Goal: Check status: Check status

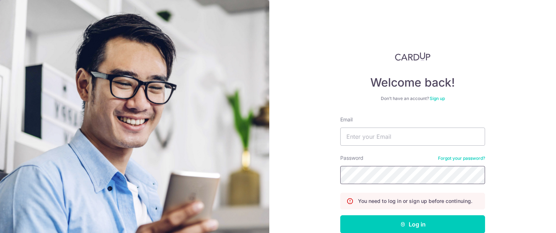
click at [156, 150] on section "Welcome back! Don’t have an account? Sign up Email Password Forgot your passwor…" at bounding box center [278, 116] width 556 height 233
click at [393, 133] on input "Email" at bounding box center [412, 136] width 145 height 18
click at [366, 131] on input "Email" at bounding box center [412, 136] width 145 height 18
click at [355, 136] on input "Email" at bounding box center [412, 136] width 145 height 18
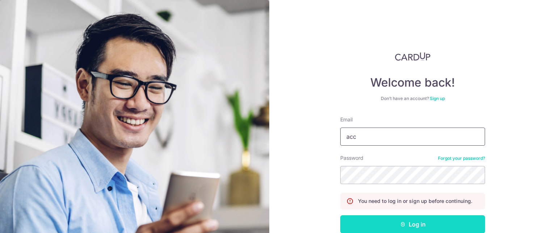
type input "acc"
click at [405, 226] on button "Log in" at bounding box center [412, 224] width 145 height 18
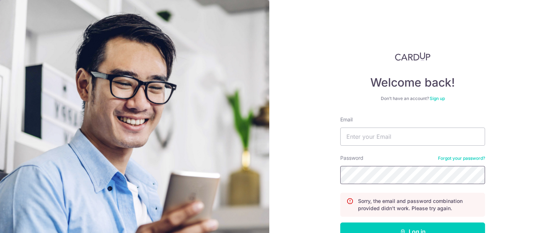
click at [205, 166] on section "Welcome back! Don’t have an account? Sign up Email Password Forgot your passwor…" at bounding box center [278, 116] width 556 height 233
click at [404, 139] on input "Email" at bounding box center [412, 136] width 145 height 18
type input "[EMAIL_ADDRESS][DOMAIN_NAME]"
click at [209, 169] on section "Welcome back! Don’t have an account? Sign up Email accounts@lovet.sg Password F…" at bounding box center [278, 116] width 556 height 233
click at [340, 222] on button "Log in" at bounding box center [412, 231] width 145 height 18
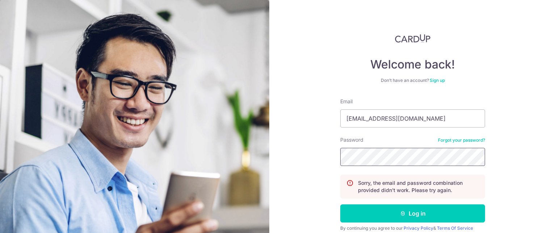
scroll to position [48, 0]
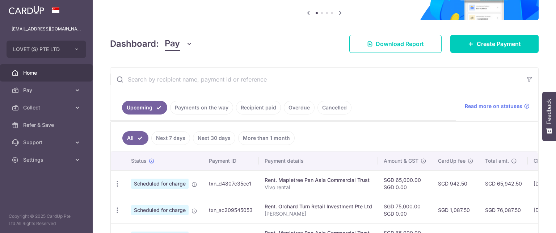
click at [265, 110] on link "Recipient paid" at bounding box center [258, 108] width 45 height 14
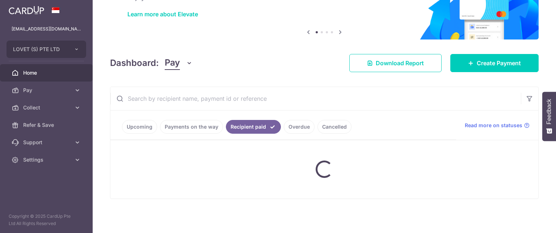
scroll to position [52, 0]
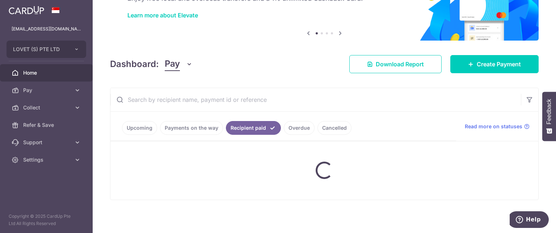
click at [187, 92] on input "text" at bounding box center [315, 99] width 410 height 23
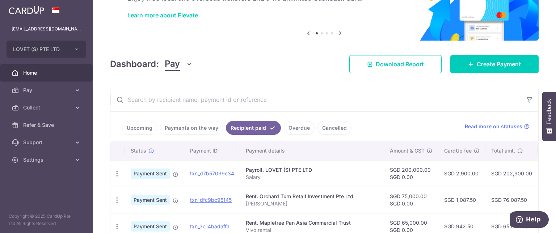
click at [170, 100] on input "text" at bounding box center [315, 99] width 410 height 23
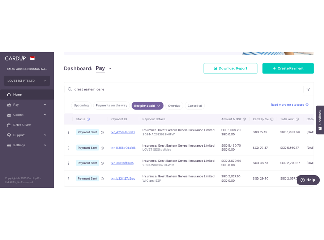
scroll to position [123, 0]
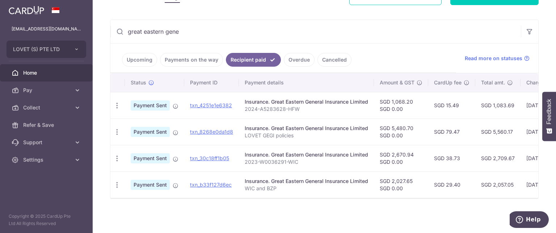
type input "great eastern gene"
click at [338, 17] on div "× Pause Schedule Pause all future payments in this series Pause just this one p…" at bounding box center [324, 116] width 463 height 233
click at [328, 199] on div "great eastern gene Upcoming Payments on the way Recipient paid Overdue Cancelle…" at bounding box center [324, 109] width 428 height 179
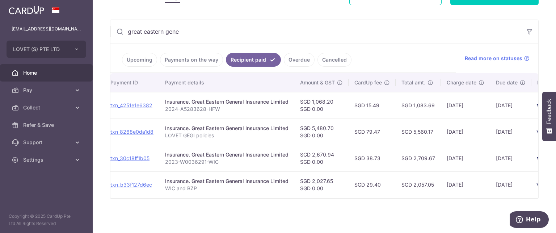
scroll to position [0, 79]
drag, startPoint x: 352, startPoint y: 23, endPoint x: 346, endPoint y: 27, distance: 7.2
click at [352, 24] on input "great eastern gene" at bounding box center [315, 31] width 410 height 23
